Goal: Answer question/provide support: Share knowledge or assist other users

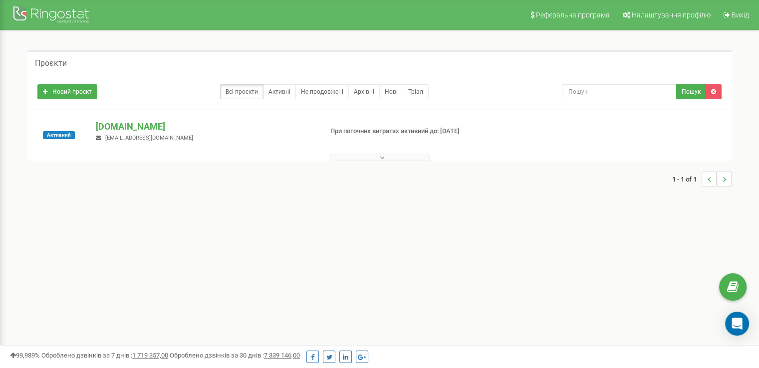
click at [340, 157] on button at bounding box center [380, 157] width 100 height 7
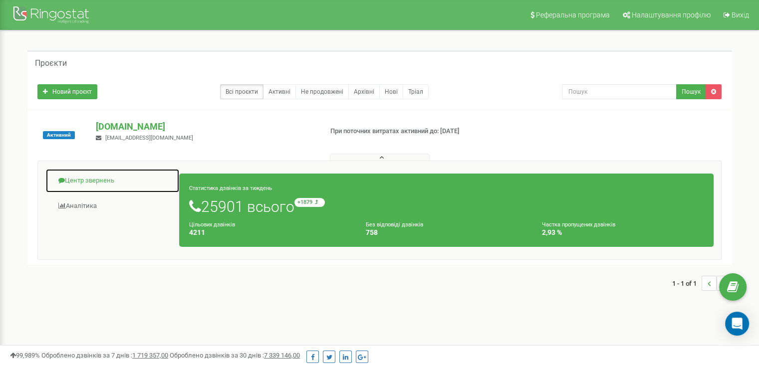
click at [91, 180] on link "Центр звернень" at bounding box center [112, 181] width 134 height 24
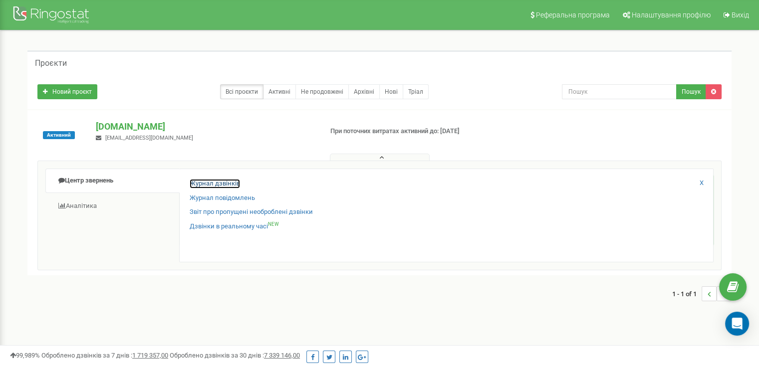
click at [197, 184] on link "Журнал дзвінків" at bounding box center [215, 183] width 50 height 9
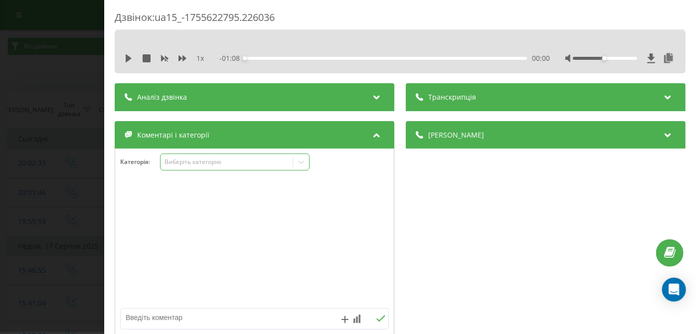
click at [180, 159] on div "Виберіть категорію" at bounding box center [227, 162] width 125 height 8
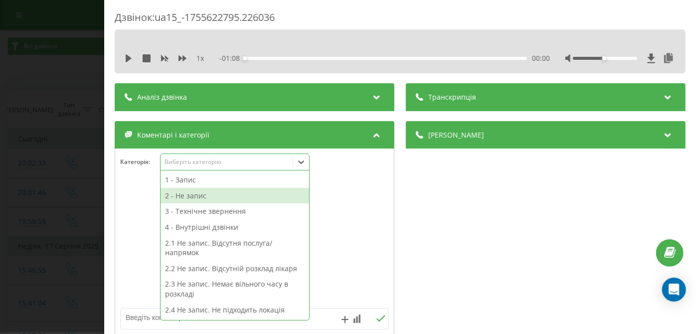
click at [195, 196] on div "2 - Не запис" at bounding box center [235, 196] width 149 height 16
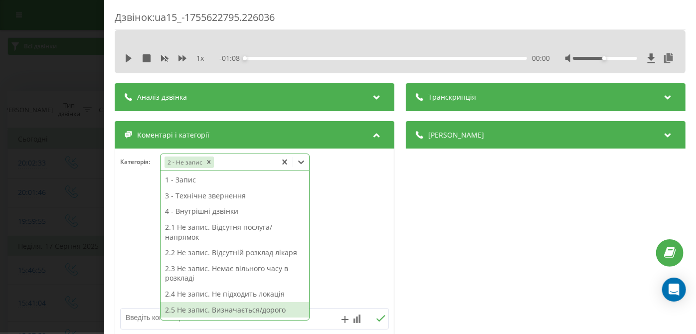
click at [196, 306] on div "2.5 Не запис. Визначається/дорого" at bounding box center [235, 310] width 149 height 16
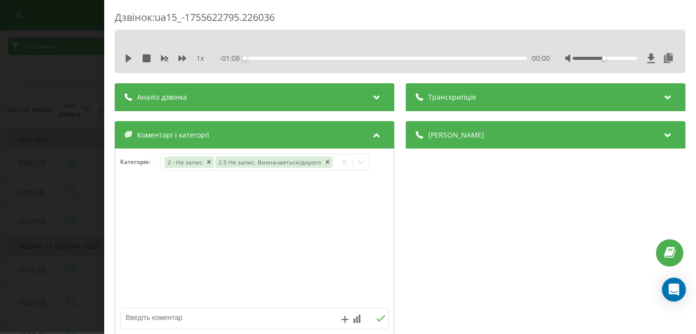
click at [80, 173] on div "Дзвінок : ua15_-1755622795.226036 1 x - 01:08 00:00 00:00 Транскрипція Для AI-а…" at bounding box center [348, 167] width 696 height 334
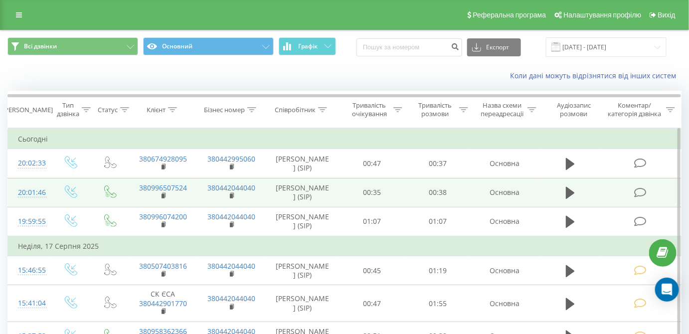
click at [638, 188] on icon at bounding box center [641, 193] width 12 height 10
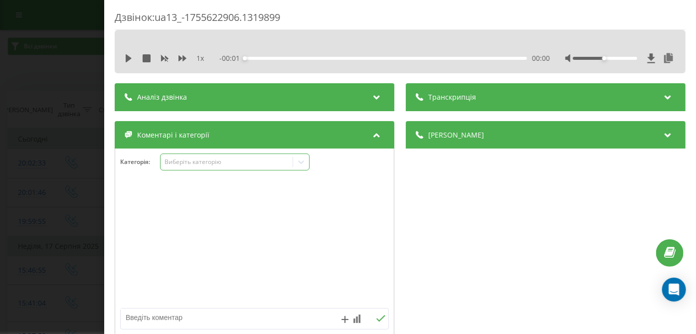
click at [198, 160] on div "Виберіть категорію" at bounding box center [227, 162] width 125 height 8
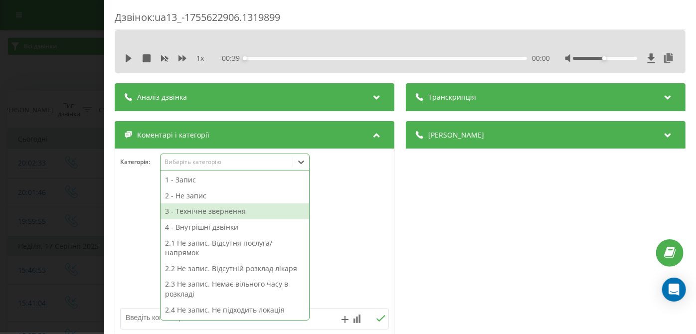
click at [193, 215] on div "3 - Технічне звернення" at bounding box center [235, 212] width 149 height 16
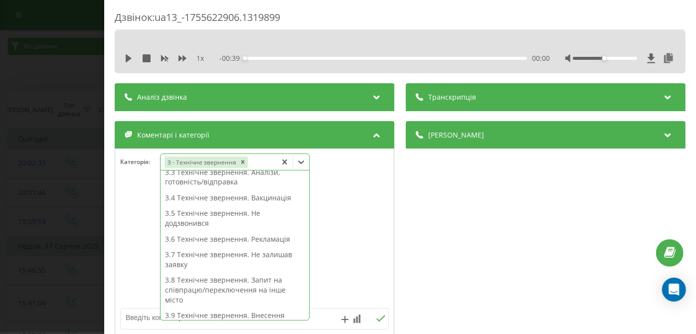
scroll to position [244, 0]
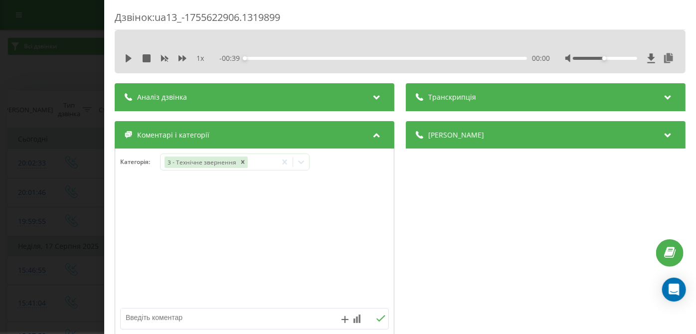
click at [146, 317] on textarea at bounding box center [228, 318] width 214 height 18
type textarea "косм"
click at [376, 317] on icon at bounding box center [380, 318] width 9 height 7
click at [40, 235] on div "Дзвінок : ua13_-1755622906.1319899 1 x - 00:39 00:00 00:00 Транскрипція Для AI-…" at bounding box center [348, 167] width 696 height 334
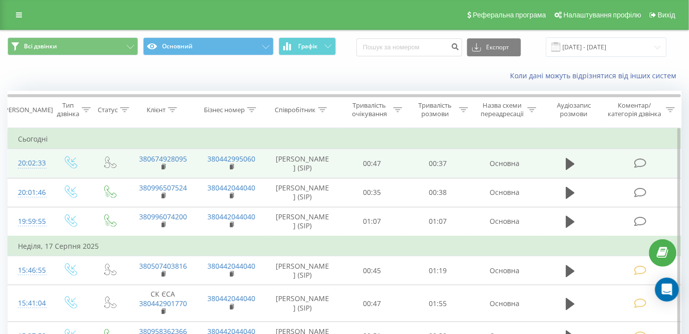
click at [638, 155] on td at bounding box center [642, 163] width 79 height 29
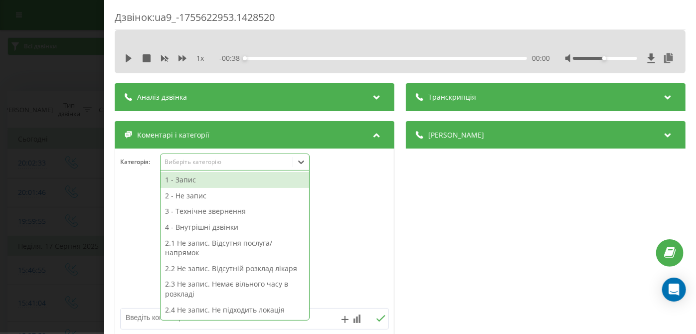
click at [176, 166] on div "Виберіть категорію" at bounding box center [227, 162] width 125 height 8
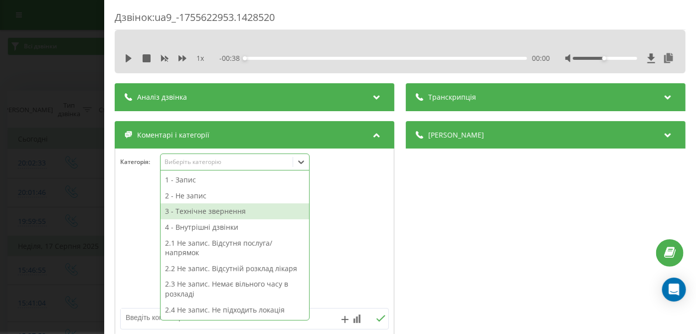
click at [182, 211] on div "3 - Технічне звернення" at bounding box center [235, 212] width 149 height 16
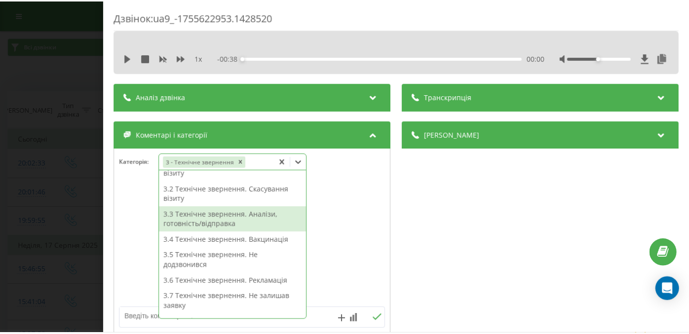
scroll to position [187, 0]
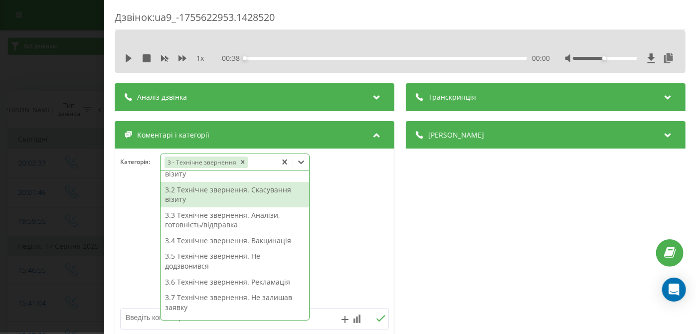
click at [218, 199] on div "3.2 Технічне звернення. Скасування візиту" at bounding box center [235, 194] width 149 height 25
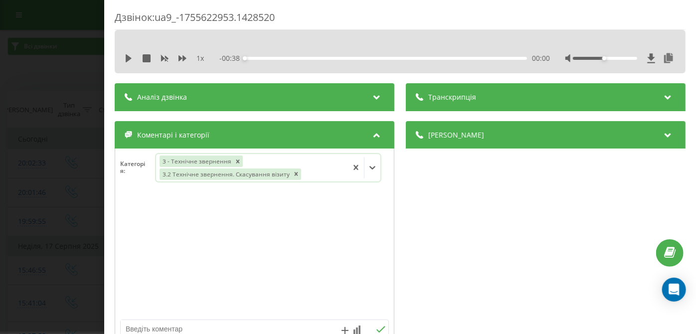
click at [97, 154] on div "Дзвінок : ua9_-1755622953.1428520 1 x - 00:38 00:00 00:00 Транскрипція Для AI-а…" at bounding box center [348, 167] width 696 height 334
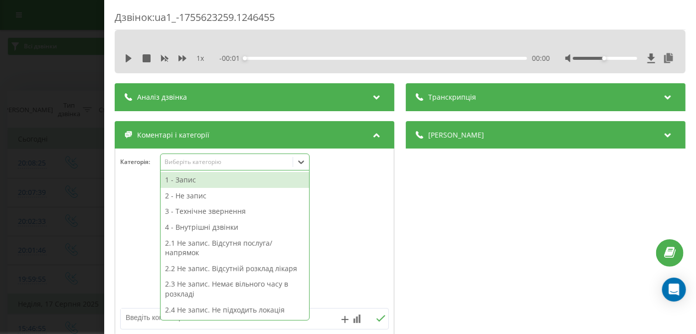
click at [183, 165] on div "Виберіть категорію" at bounding box center [227, 162] width 125 height 8
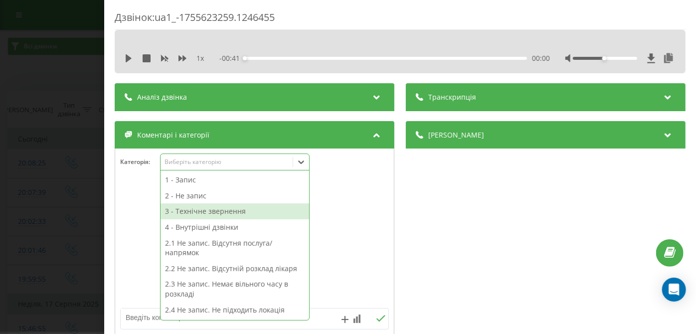
click at [186, 213] on div "3 - Технічне звернення" at bounding box center [235, 212] width 149 height 16
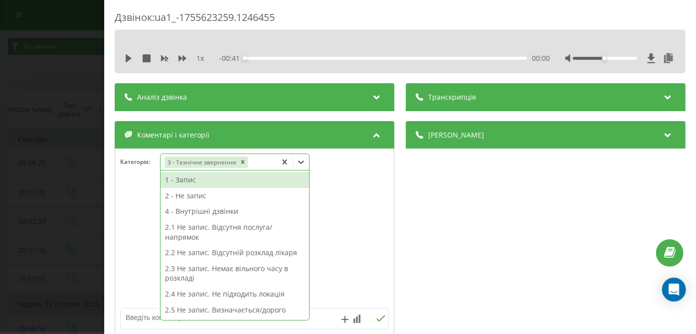
click at [141, 316] on textarea at bounding box center [228, 318] width 214 height 18
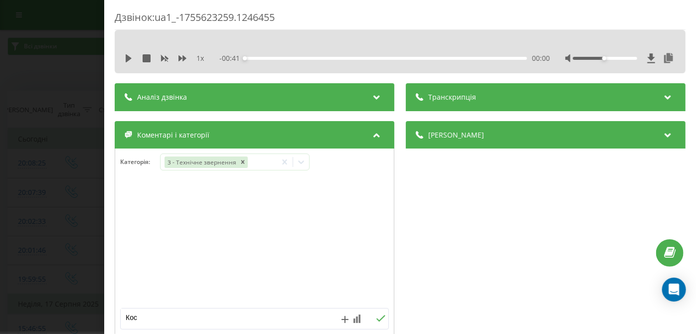
type textarea "Косм"
click at [376, 317] on icon at bounding box center [380, 318] width 9 height 7
click at [85, 214] on div "Дзвінок : ua1_-1755623259.1246455 1 x - 00:41 00:00 00:00 Транскрипція Для AI-а…" at bounding box center [348, 167] width 696 height 334
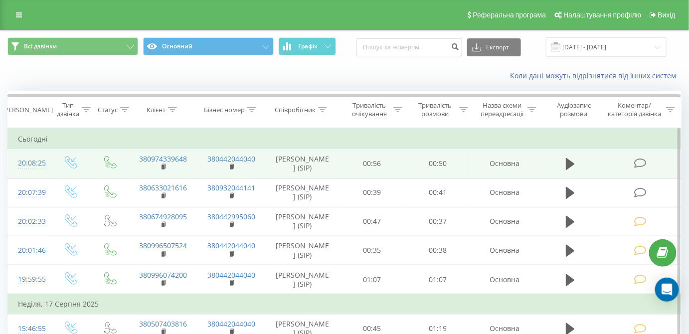
click at [635, 161] on icon at bounding box center [641, 163] width 12 height 10
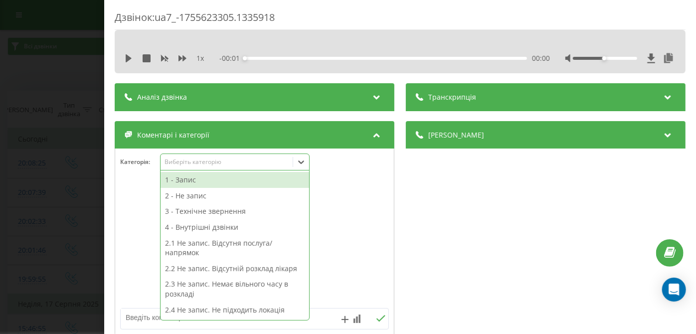
click at [185, 158] on div "Виберіть категорію" at bounding box center [227, 162] width 125 height 8
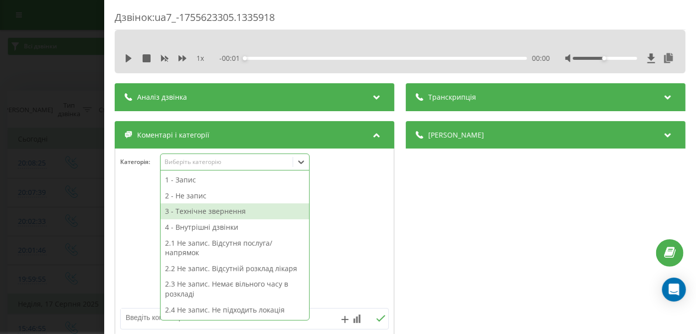
click at [178, 215] on div "3 - Технічне звернення" at bounding box center [235, 212] width 149 height 16
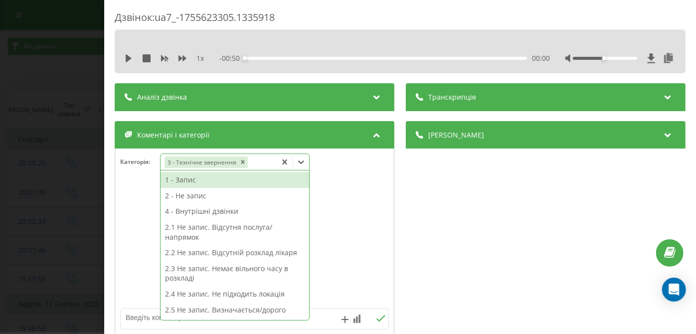
click at [141, 315] on textarea at bounding box center [228, 318] width 214 height 18
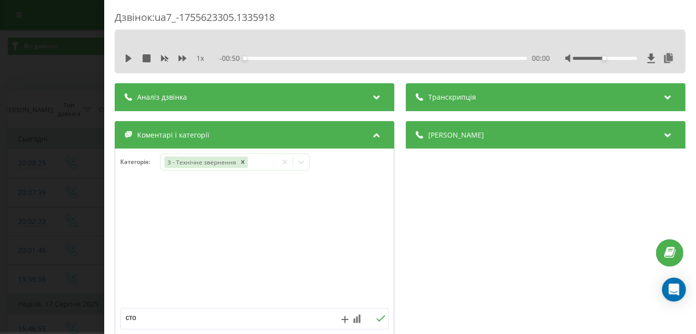
type textarea "стом"
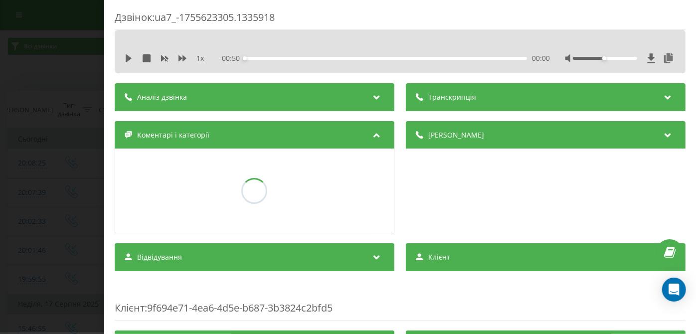
click at [47, 265] on div "Дзвінок : ua7_-1755623305.1335918 1 x - 00:50 00:00 00:00 Транскрипція Для AI-а…" at bounding box center [348, 167] width 696 height 334
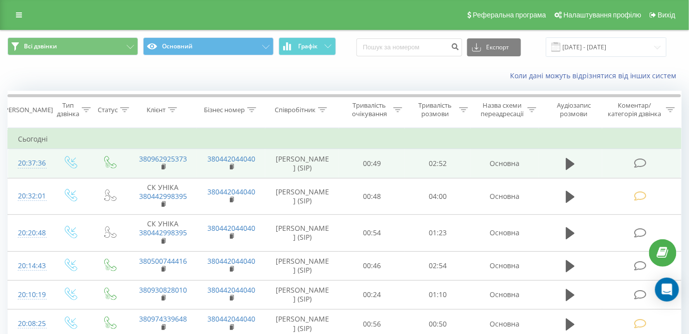
click at [643, 160] on icon at bounding box center [641, 163] width 12 height 10
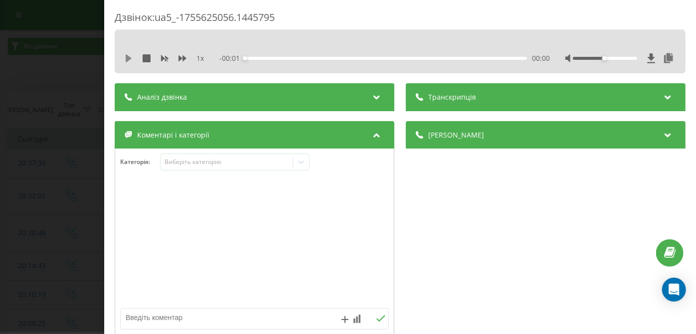
click at [126, 59] on icon at bounding box center [129, 58] width 6 height 8
click at [430, 59] on div "01:54" at bounding box center [386, 58] width 282 height 3
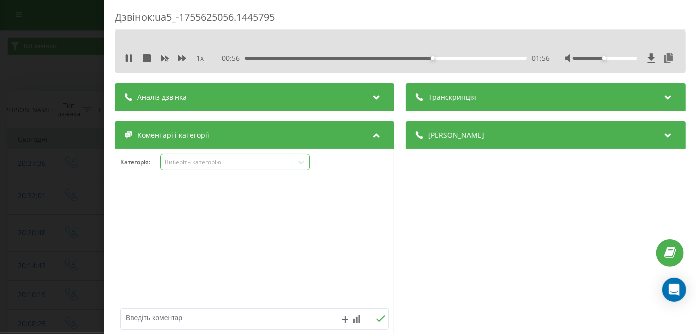
click at [205, 156] on div "Виберіть категорію" at bounding box center [235, 162] width 150 height 17
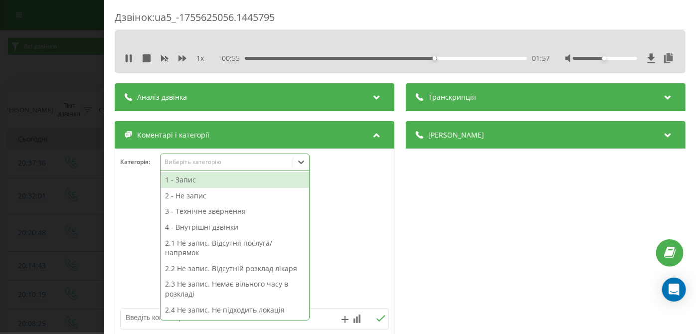
click at [205, 195] on div "2 - Не запис" at bounding box center [235, 196] width 149 height 16
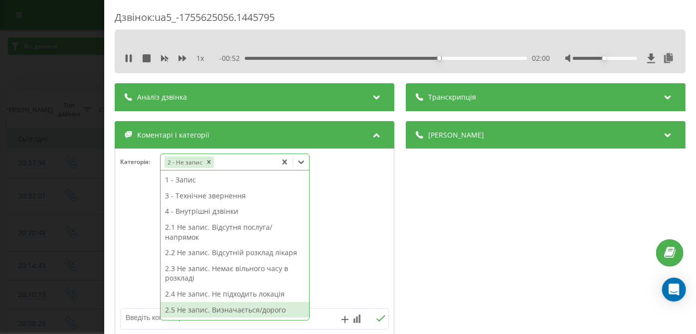
click at [219, 314] on div "2.5 Не запис. Визначається/дорого" at bounding box center [235, 310] width 149 height 16
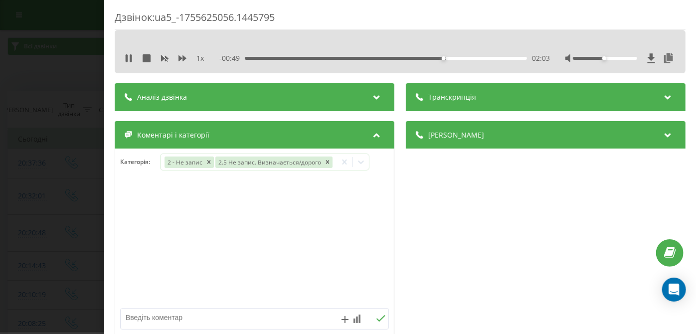
click at [58, 192] on div "Дзвінок : ua5_-1755625056.1445795 1 x - 00:49 02:03 02:03 Транскрипція Для AI-а…" at bounding box center [348, 167] width 696 height 334
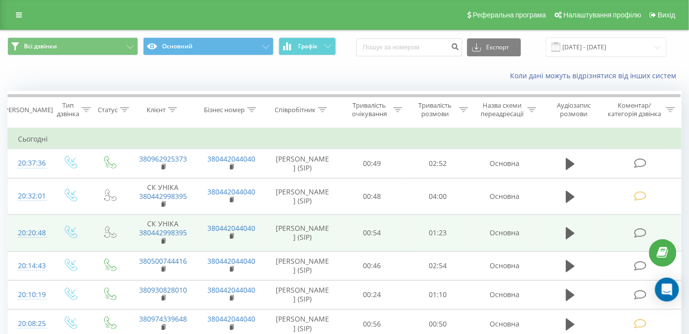
click at [635, 232] on icon at bounding box center [641, 233] width 12 height 10
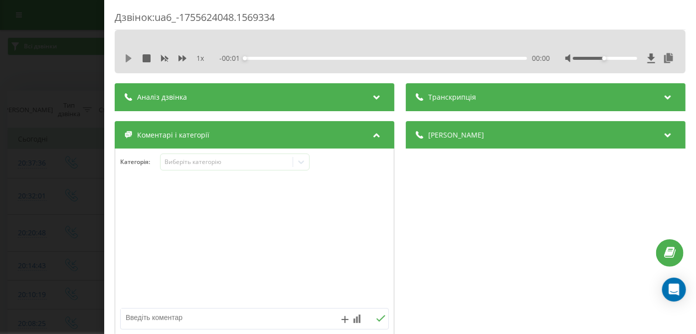
click at [129, 60] on icon at bounding box center [129, 58] width 8 height 8
click at [464, 58] on div "00:00" at bounding box center [386, 58] width 282 height 3
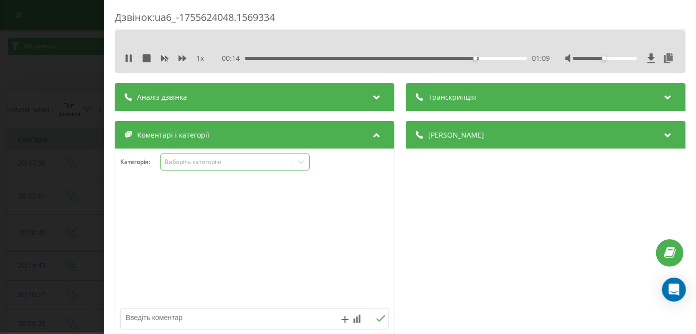
click at [226, 168] on div "Виберіть категорію" at bounding box center [235, 162] width 150 height 17
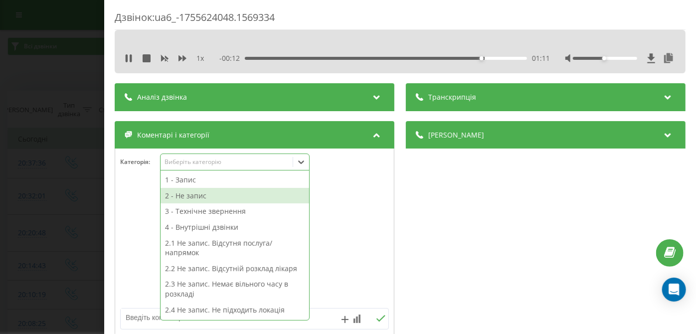
click at [214, 197] on div "2 - Не запис" at bounding box center [235, 196] width 149 height 16
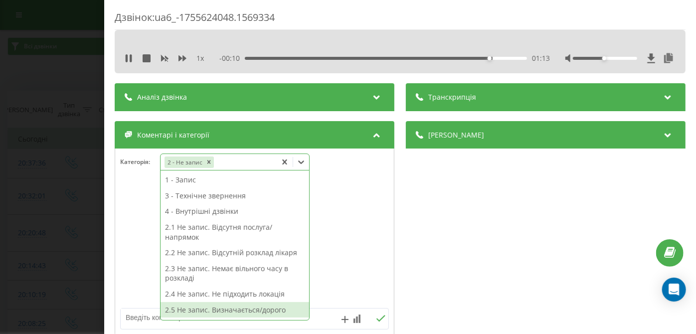
click at [196, 307] on div "2.5 Не запис. Визначається/дорого" at bounding box center [235, 310] width 149 height 16
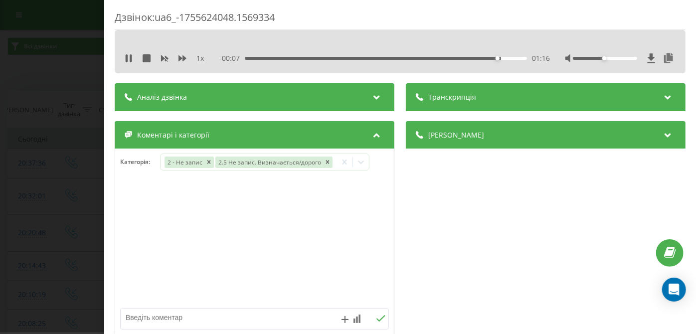
click at [58, 227] on div "Дзвінок : ua6_-1755624048.1569334 1 x - 00:07 01:16 01:16 Транскрипція Для AI-а…" at bounding box center [348, 167] width 696 height 334
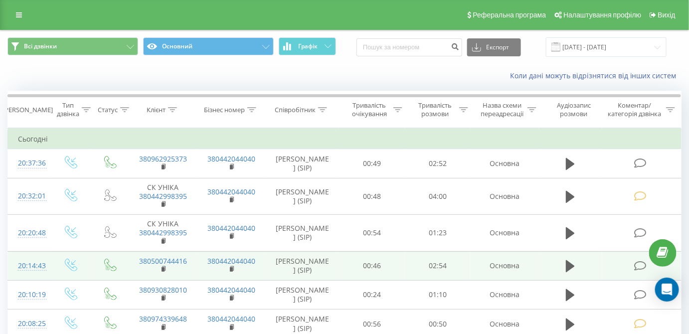
click at [643, 266] on icon at bounding box center [641, 266] width 12 height 10
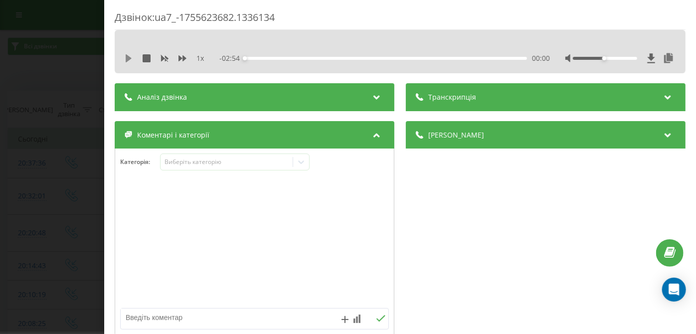
click at [126, 58] on icon at bounding box center [129, 58] width 6 height 8
click at [444, 59] on div "00:00" at bounding box center [386, 58] width 282 height 3
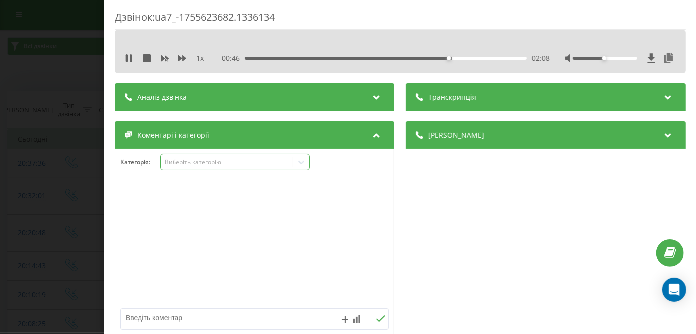
click at [250, 160] on div "Виберіть категорію" at bounding box center [227, 162] width 125 height 8
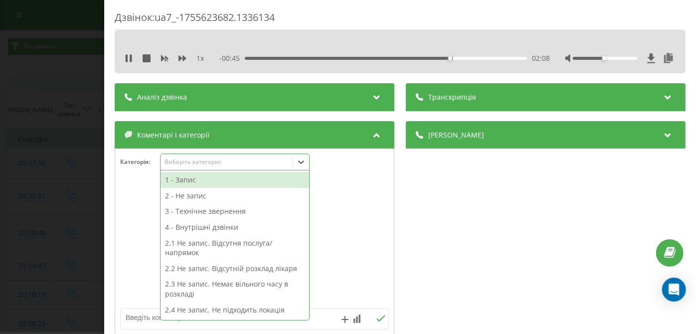
click at [222, 193] on div "2 - Не запис" at bounding box center [235, 196] width 149 height 16
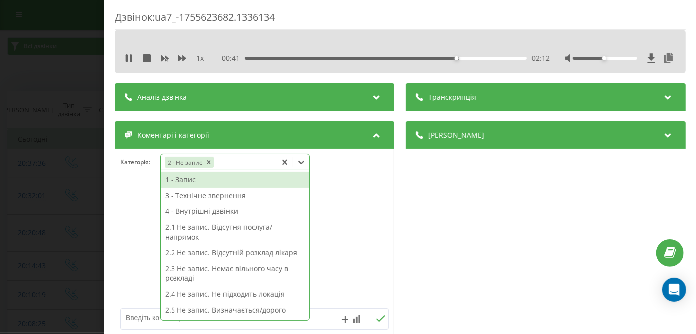
click at [178, 279] on div "2.3 Не запис. Немає вільного часу в розкладі" at bounding box center [235, 273] width 149 height 25
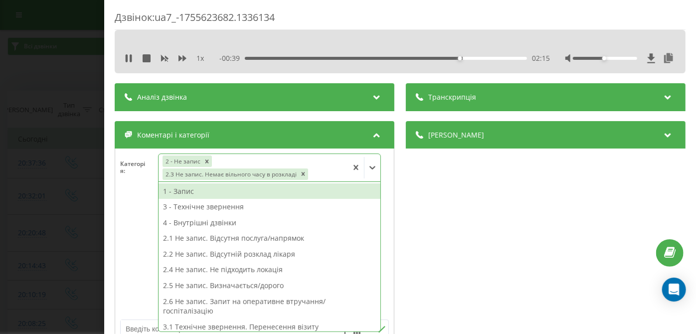
click at [36, 204] on div "Дзвінок : ua7_-1755623682.1336134 1 x - 00:39 02:15 02:15 Транскрипція Для AI-а…" at bounding box center [348, 167] width 696 height 334
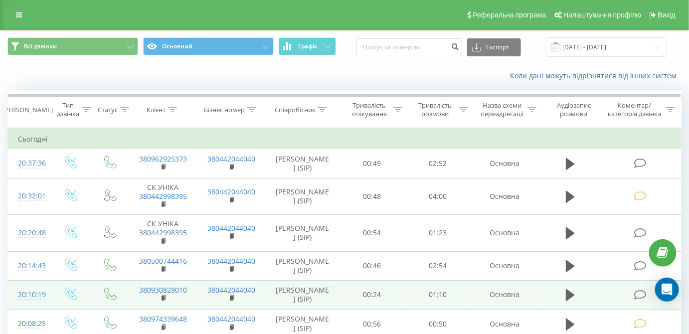
click at [641, 297] on icon at bounding box center [641, 295] width 12 height 10
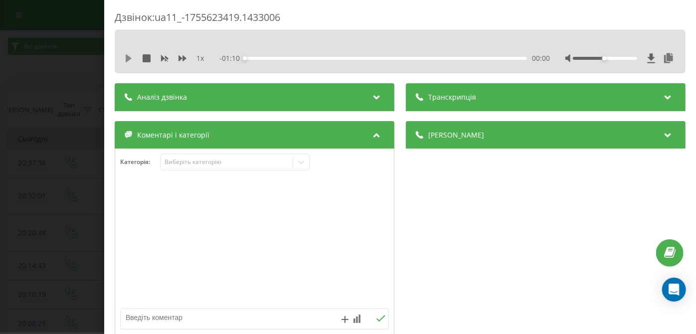
click at [129, 61] on icon at bounding box center [129, 58] width 8 height 8
click at [449, 57] on div "00:51" at bounding box center [386, 58] width 282 height 3
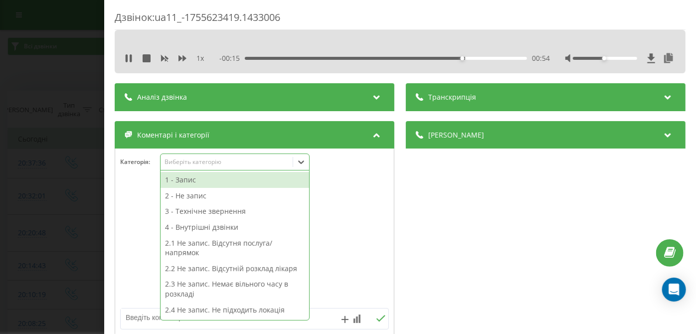
click at [236, 165] on div "Виберіть категорію" at bounding box center [227, 162] width 125 height 8
click at [237, 196] on div "2 - Не запис" at bounding box center [235, 196] width 149 height 16
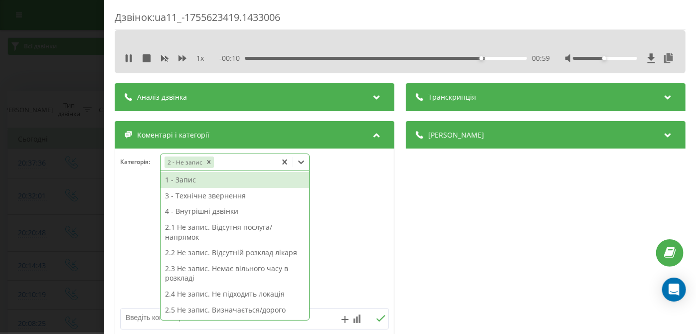
click at [225, 313] on div "2.5 Не запис. Визначається/дорого" at bounding box center [235, 310] width 149 height 16
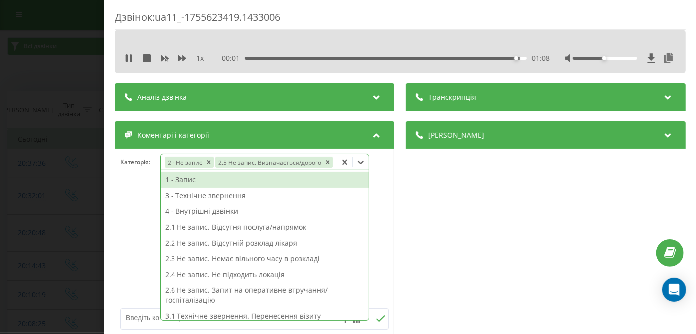
click at [14, 233] on div "Дзвінок : ua11_-1755623419.1433006 1 x - 00:01 01:08 01:08 Транскрипція Для AI-…" at bounding box center [348, 167] width 696 height 334
